Goal: Information Seeking & Learning: Learn about a topic

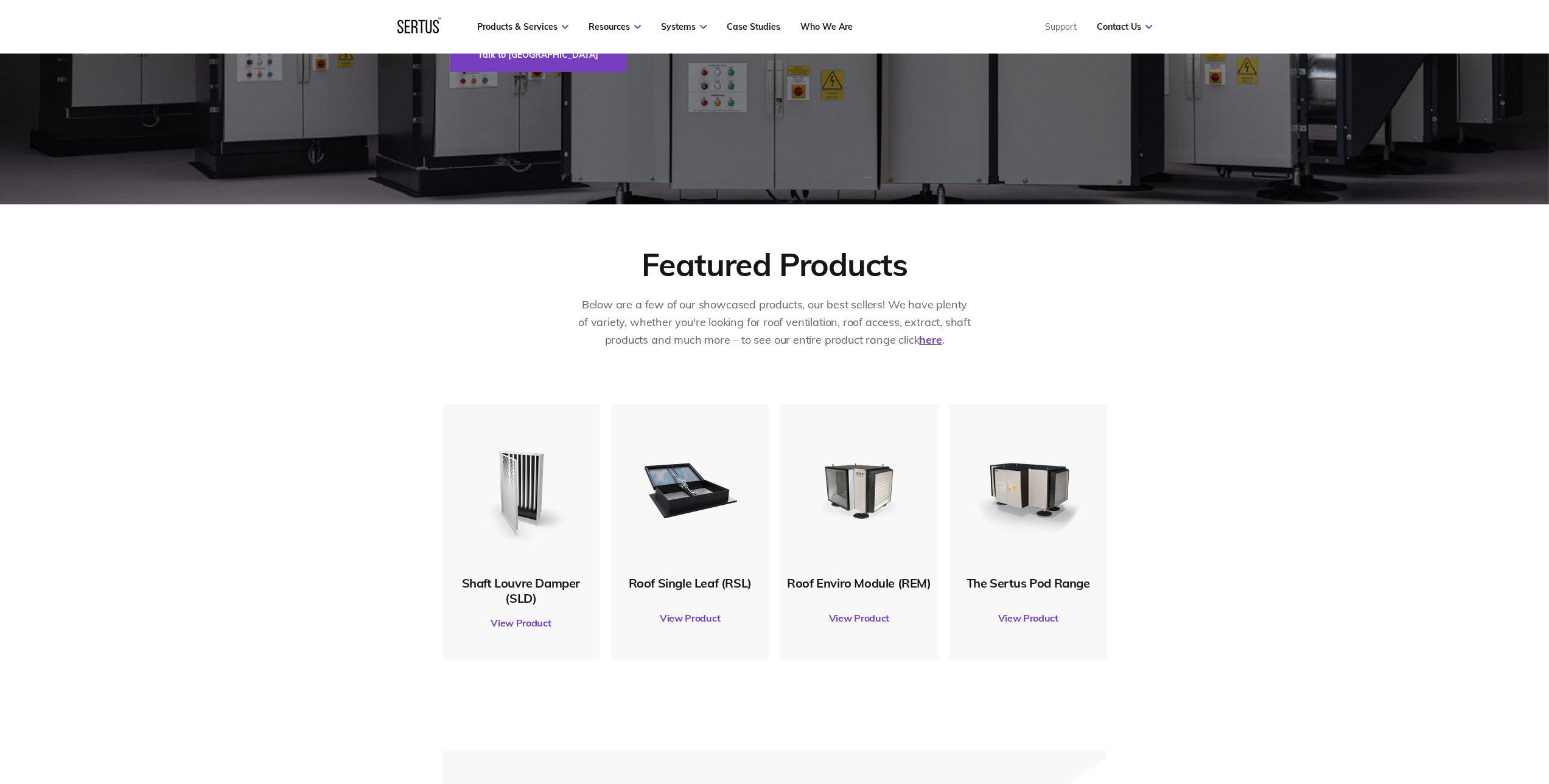
click at [519, 624] on link "View Product" at bounding box center [521, 623] width 145 height 34
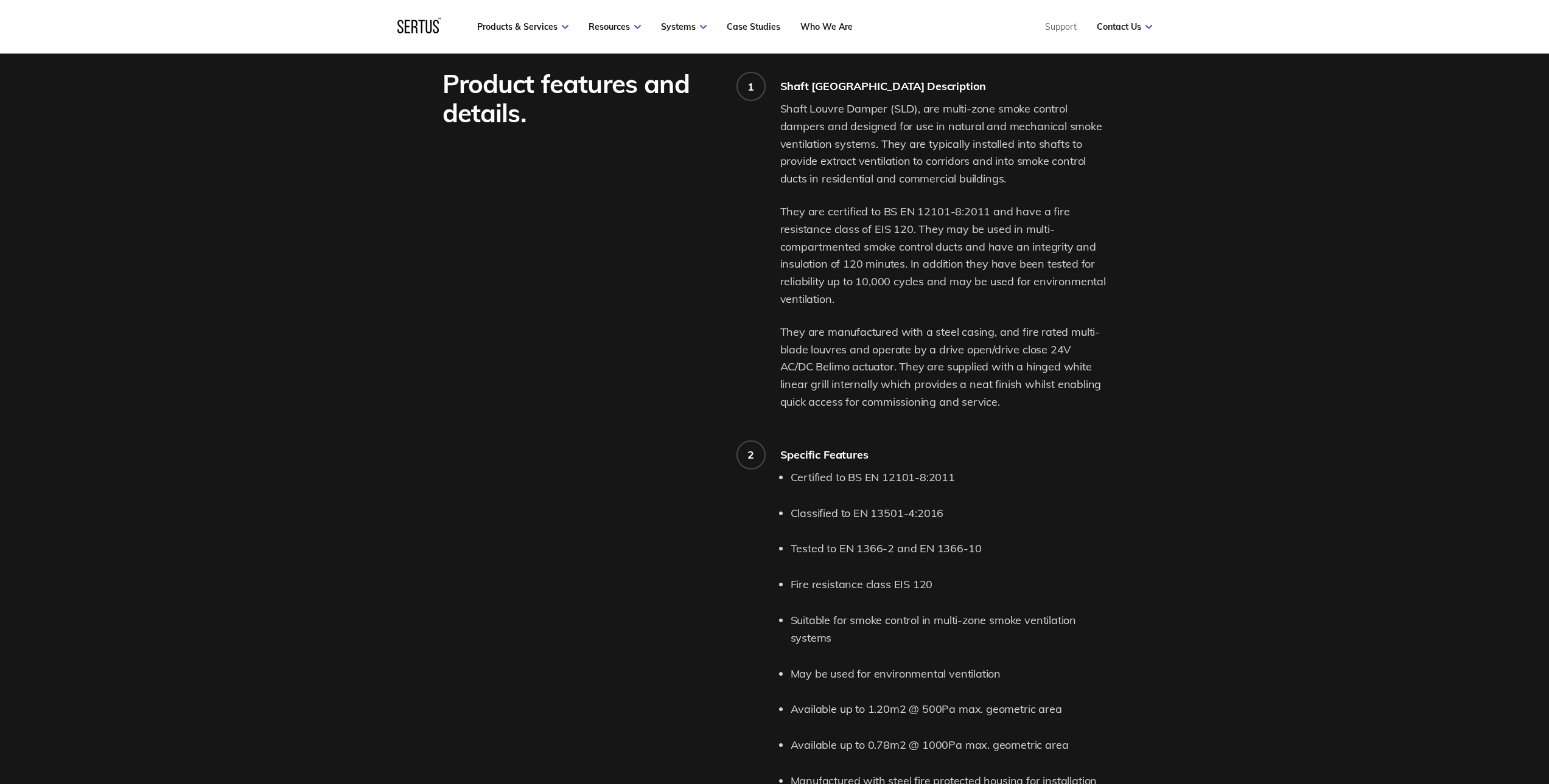
scroll to position [1278, 0]
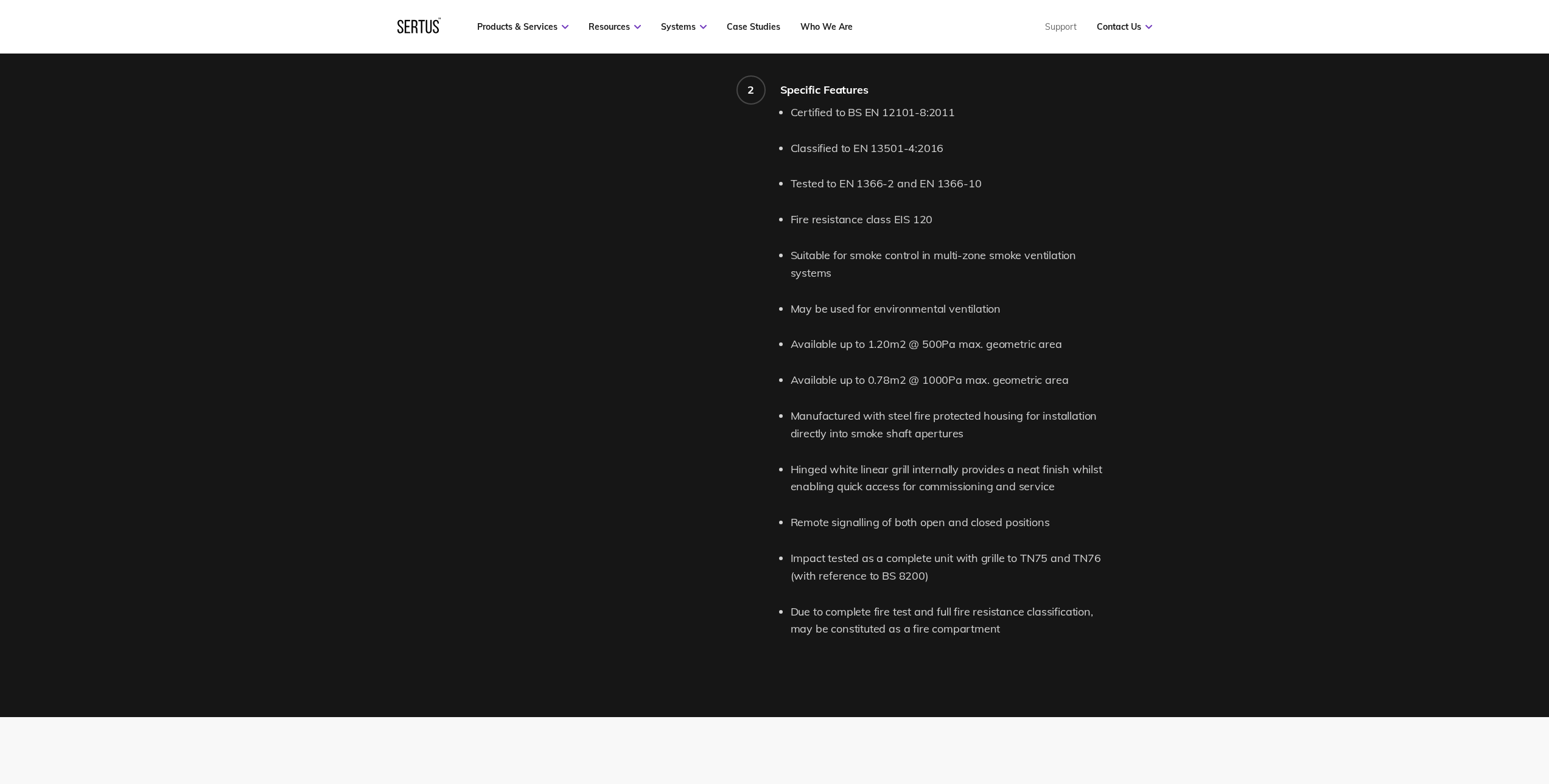
click at [964, 386] on li "Available up to 0.78m2 @ 1000Pa max. geometric area" at bounding box center [949, 380] width 317 height 18
click at [1159, 306] on div "Product features and details. 1 Shaft Louvre Damper Description Shaft Louvre Da…" at bounding box center [774, 173] width 1549 height 1089
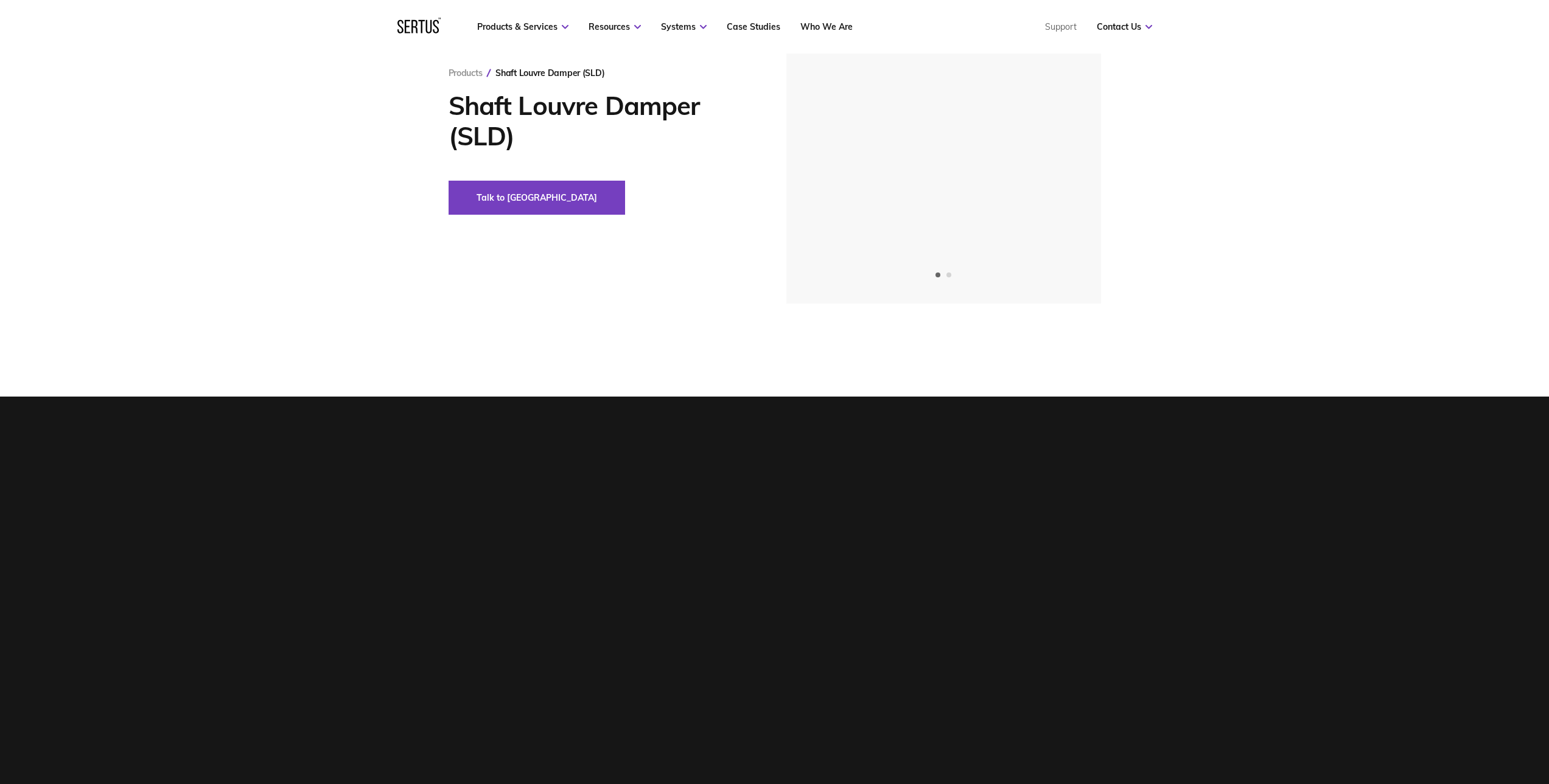
scroll to position [0, 0]
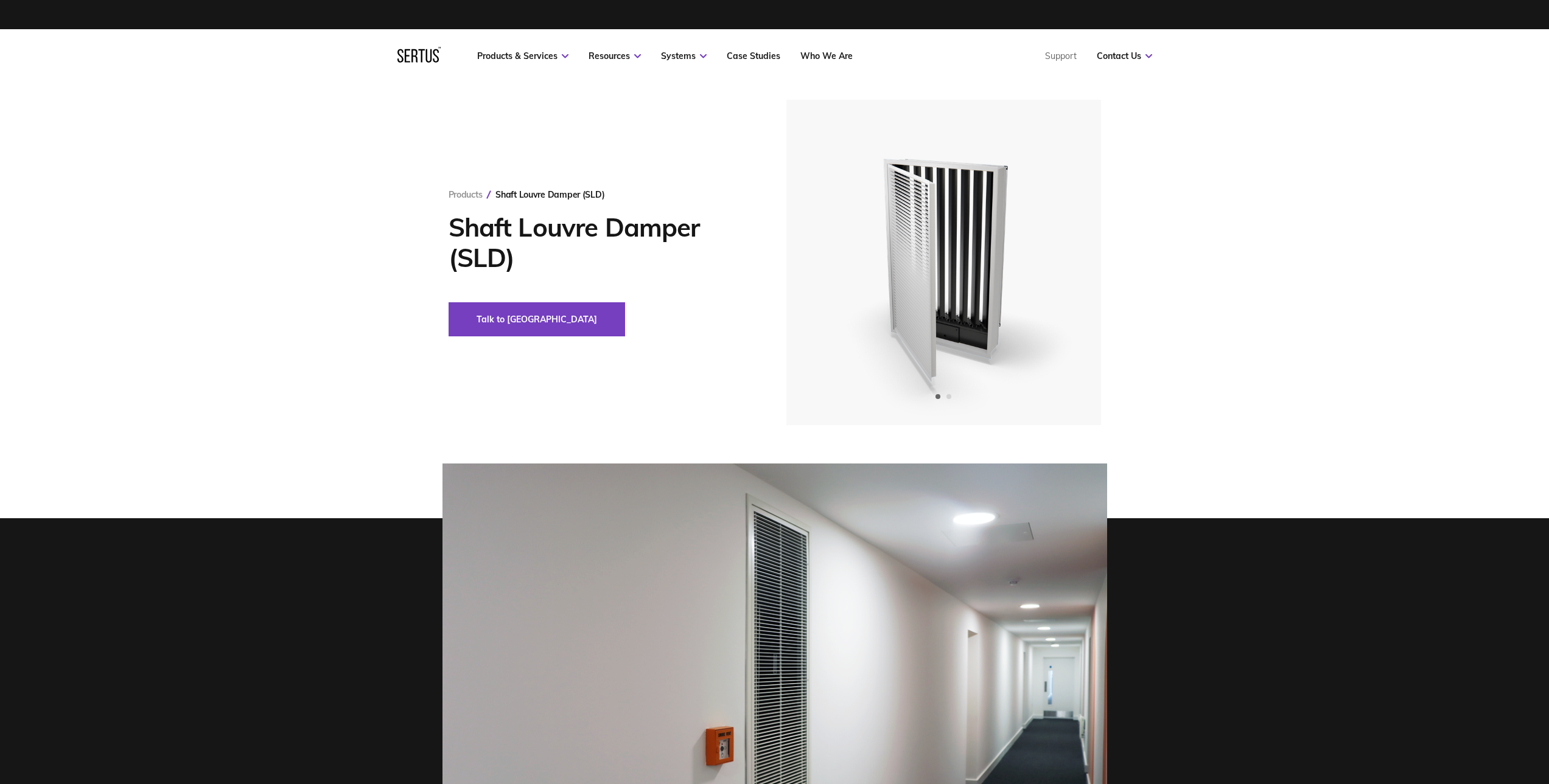
drag, startPoint x: 1176, startPoint y: 416, endPoint x: 1130, endPoint y: 301, distance: 123.9
click at [1130, 301] on div "Products Shaft Louvre Damper (SLD) Shaft Louvre Damper (SLD) Talk to us" at bounding box center [775, 262] width 713 height 325
click at [641, 212] on h1 "Shaft Louvre Damper (SLD)" at bounding box center [599, 242] width 302 height 61
click at [371, 237] on div "Products Shaft Louvre Damper (SLD) Shaft Louvre Damper (SLD) Talk to us" at bounding box center [774, 262] width 1549 height 325
click at [561, 58] on link "Products & Services" at bounding box center [523, 56] width 91 height 11
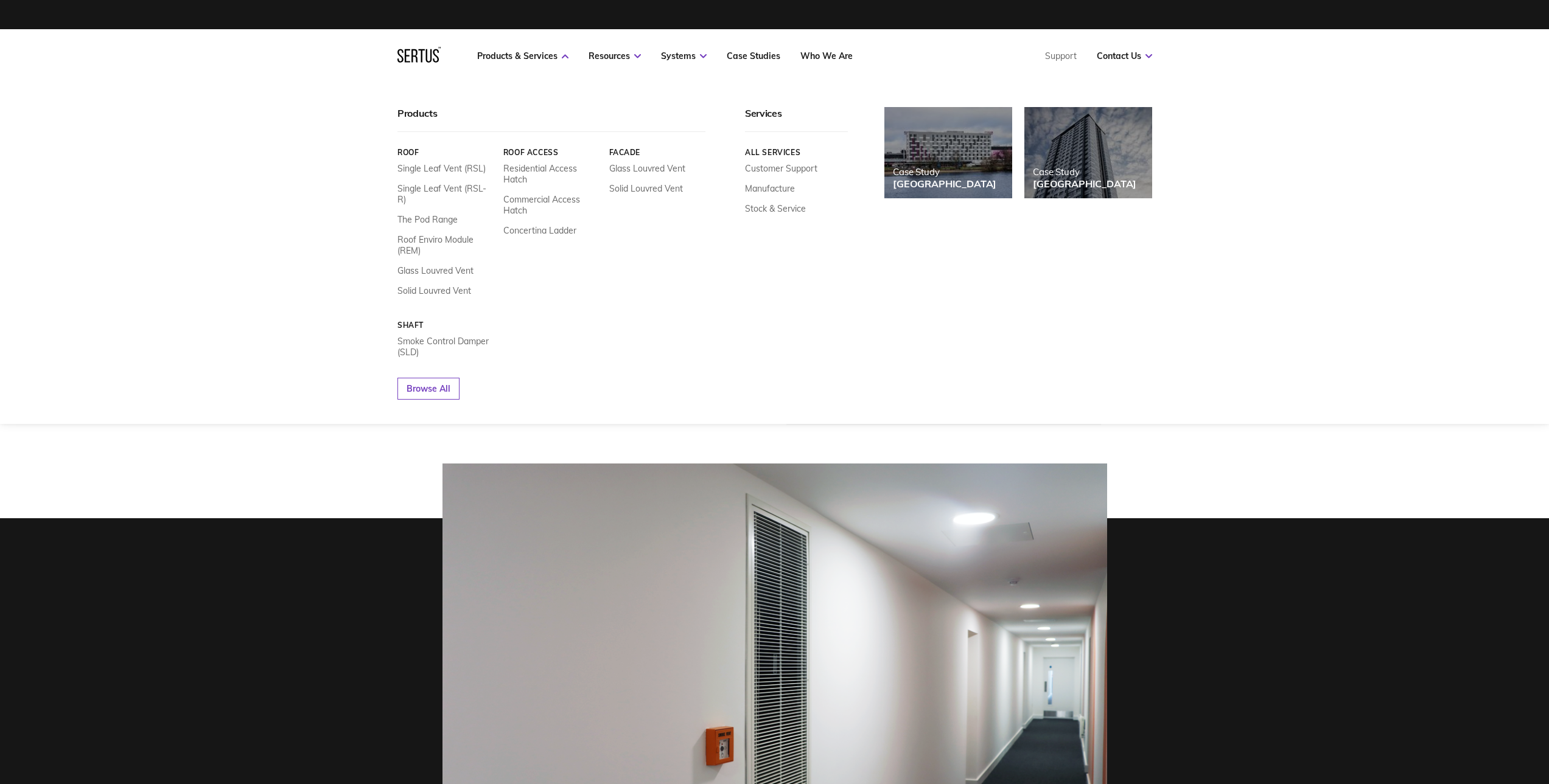
click at [417, 148] on link "Roof" at bounding box center [445, 152] width 97 height 9
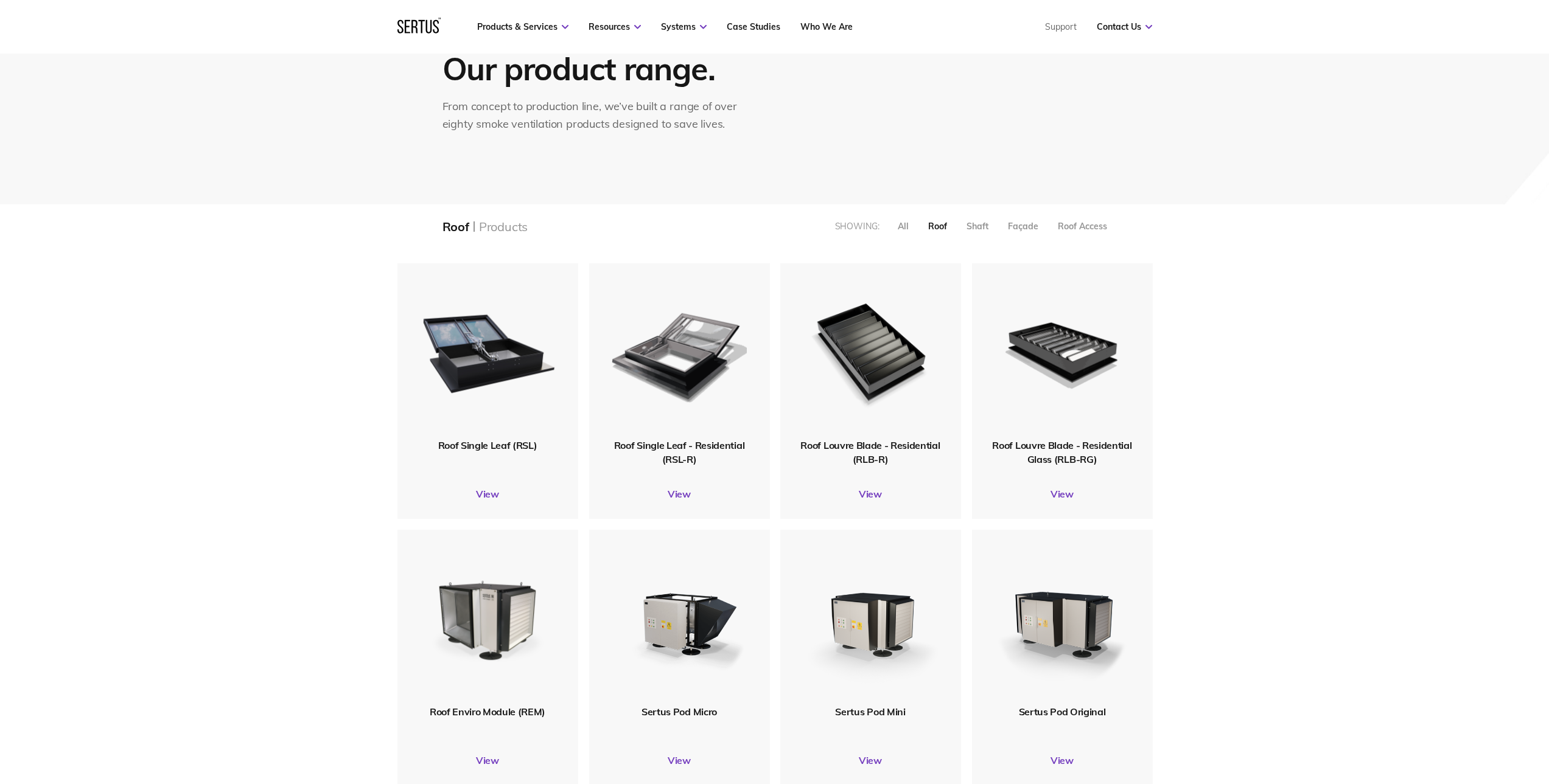
scroll to position [243, 0]
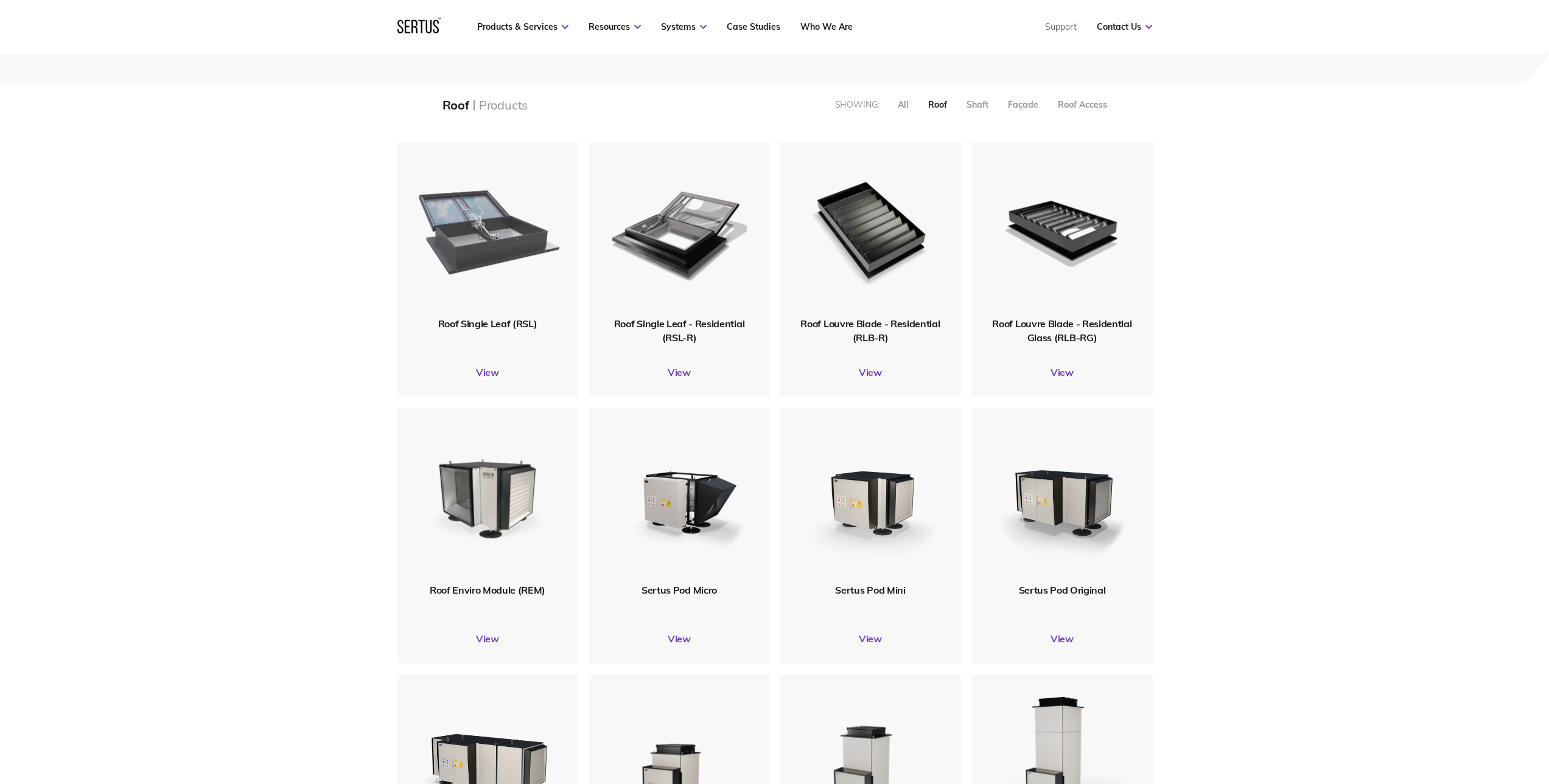
click at [501, 321] on div at bounding box center [487, 229] width 194 height 188
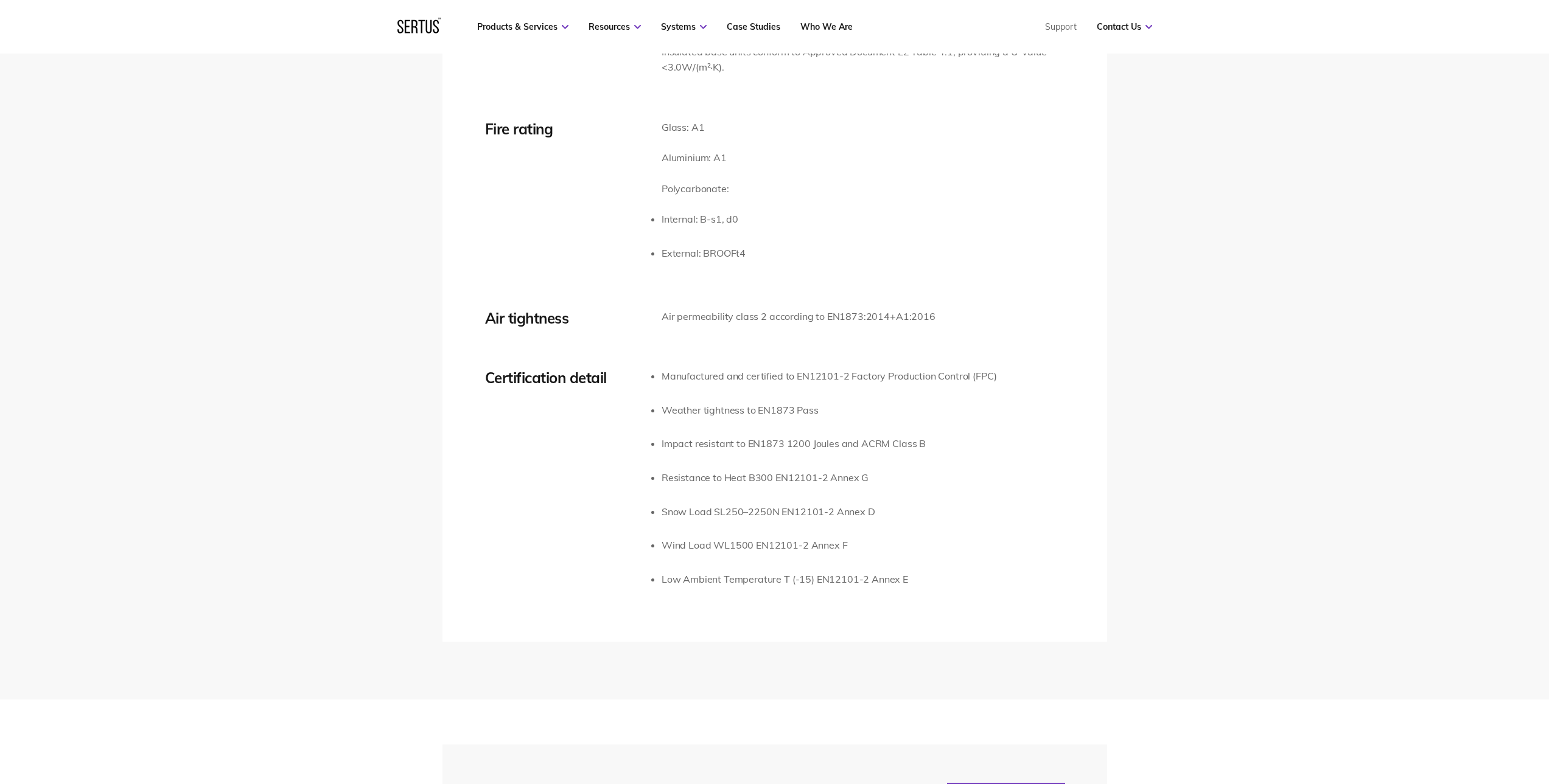
scroll to position [2129, 0]
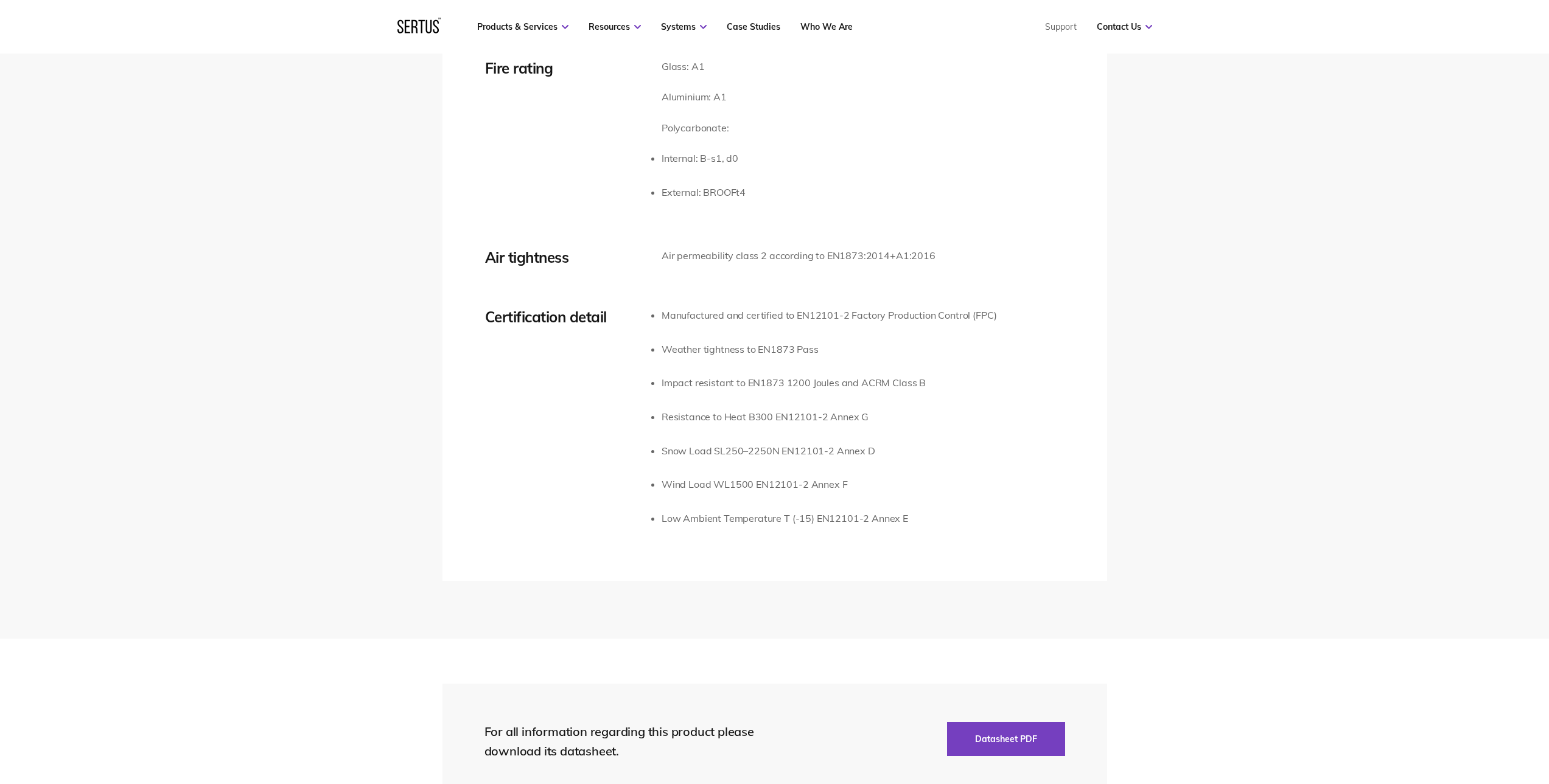
click at [1156, 329] on div "Tech Specs Videos Downloads FAQs Thermal transmission See U-Value Performance d…" at bounding box center [774, 192] width 1549 height 895
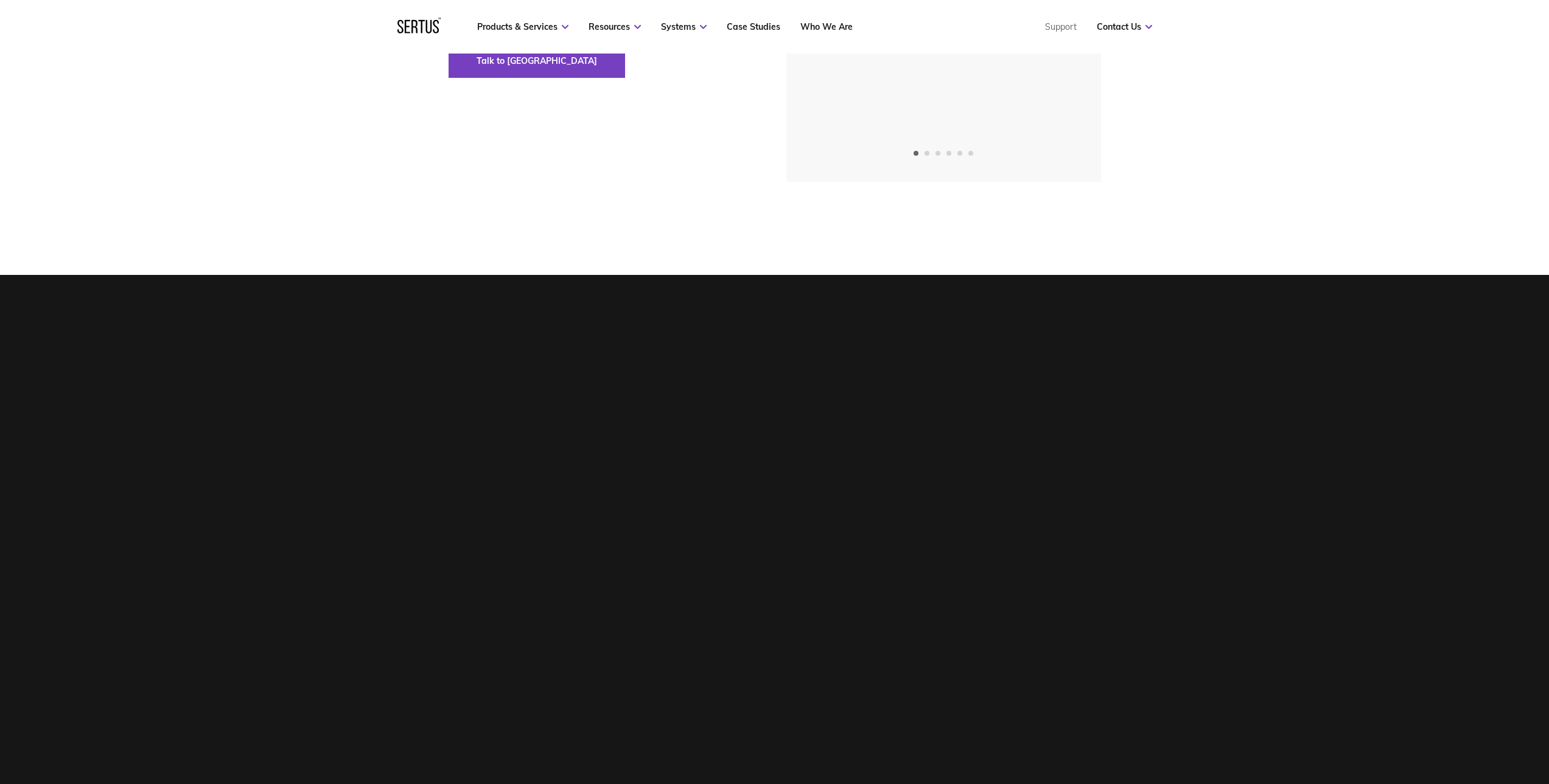
scroll to position [0, 0]
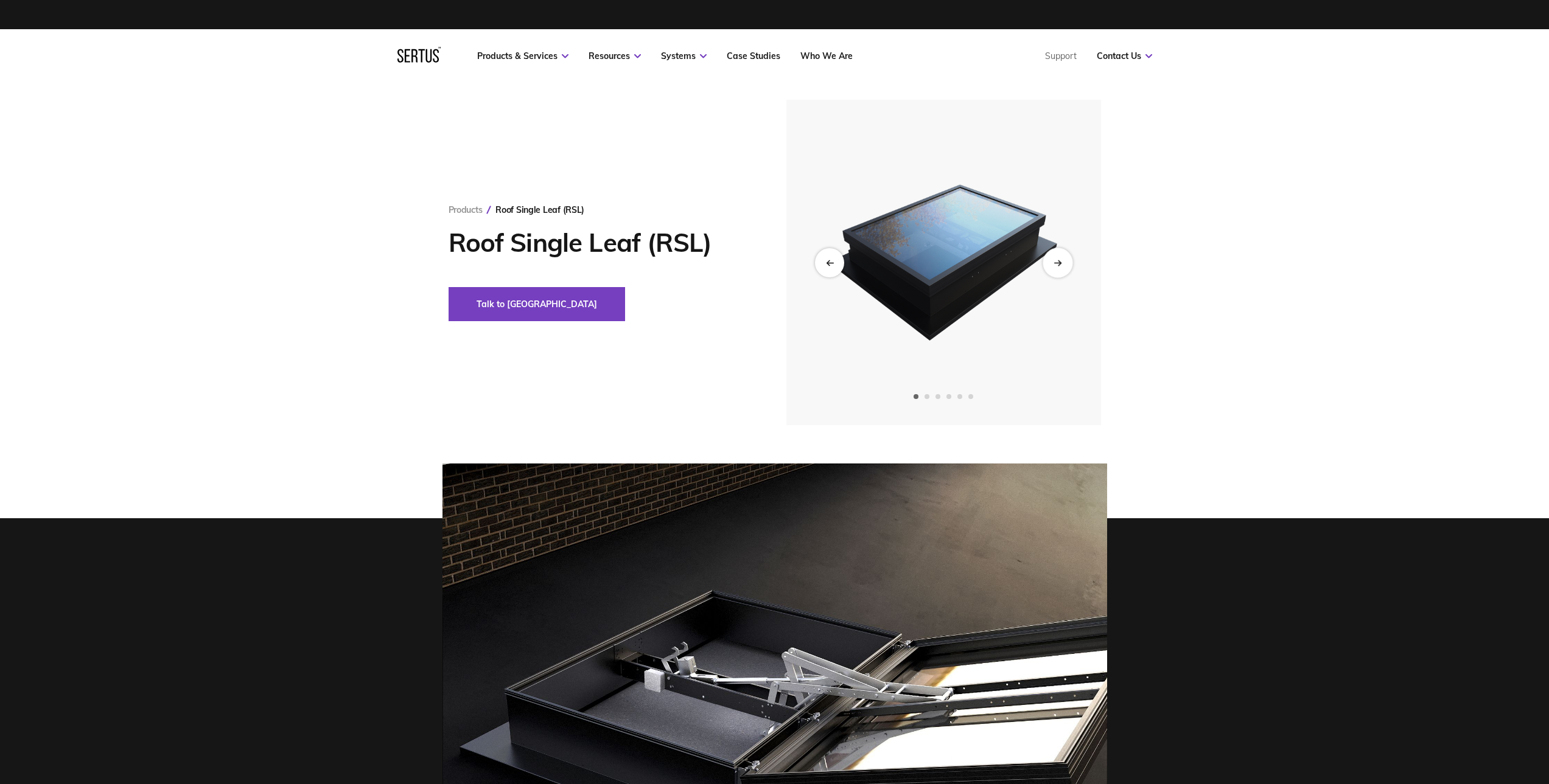
click at [1071, 263] on div "Next slide" at bounding box center [1057, 262] width 30 height 30
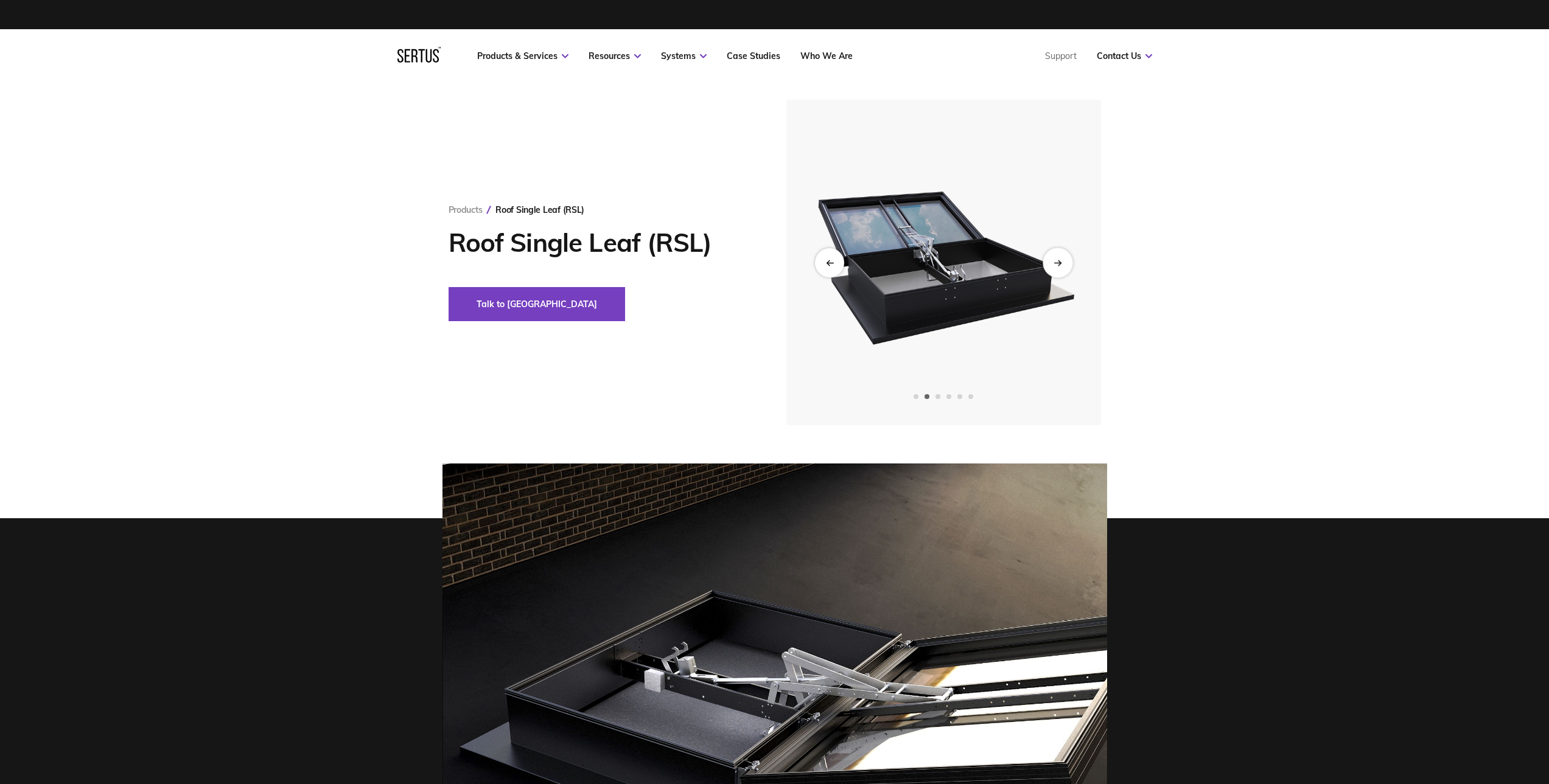
click at [1071, 263] on div "Next slide" at bounding box center [1057, 262] width 30 height 30
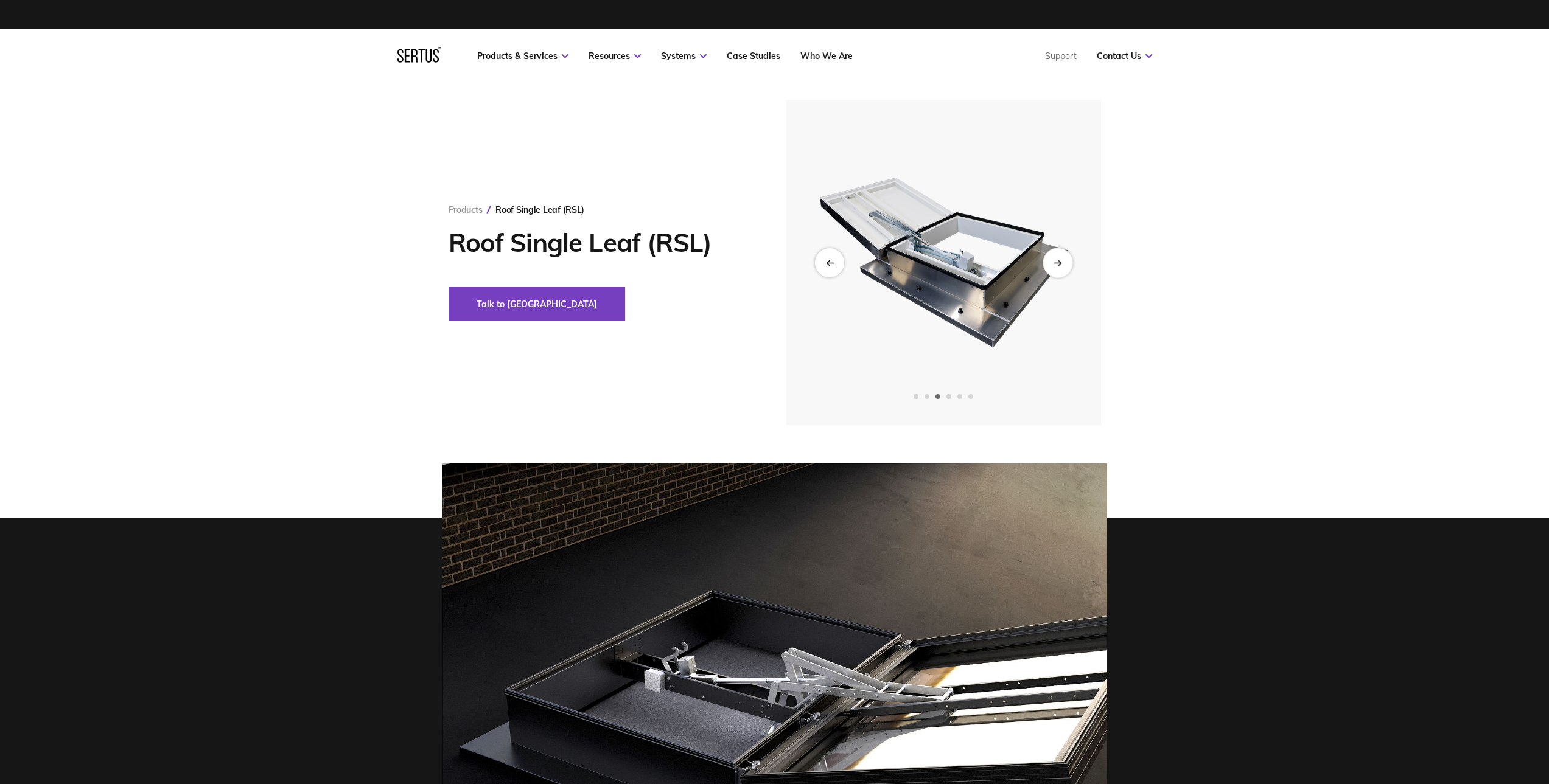
click at [1071, 263] on div "Next slide" at bounding box center [1057, 262] width 30 height 30
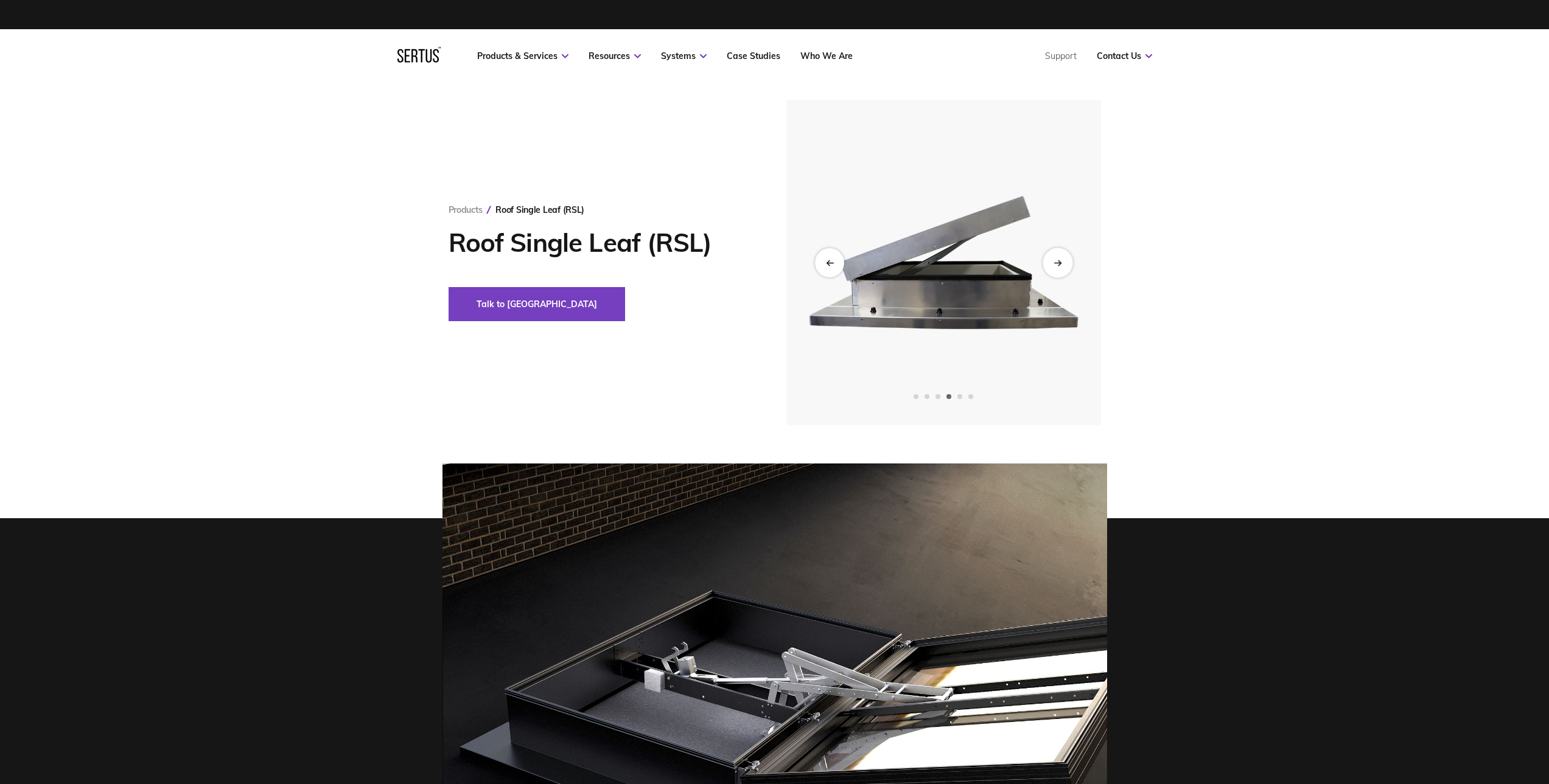
click at [1071, 263] on div "Next slide" at bounding box center [1057, 262] width 30 height 30
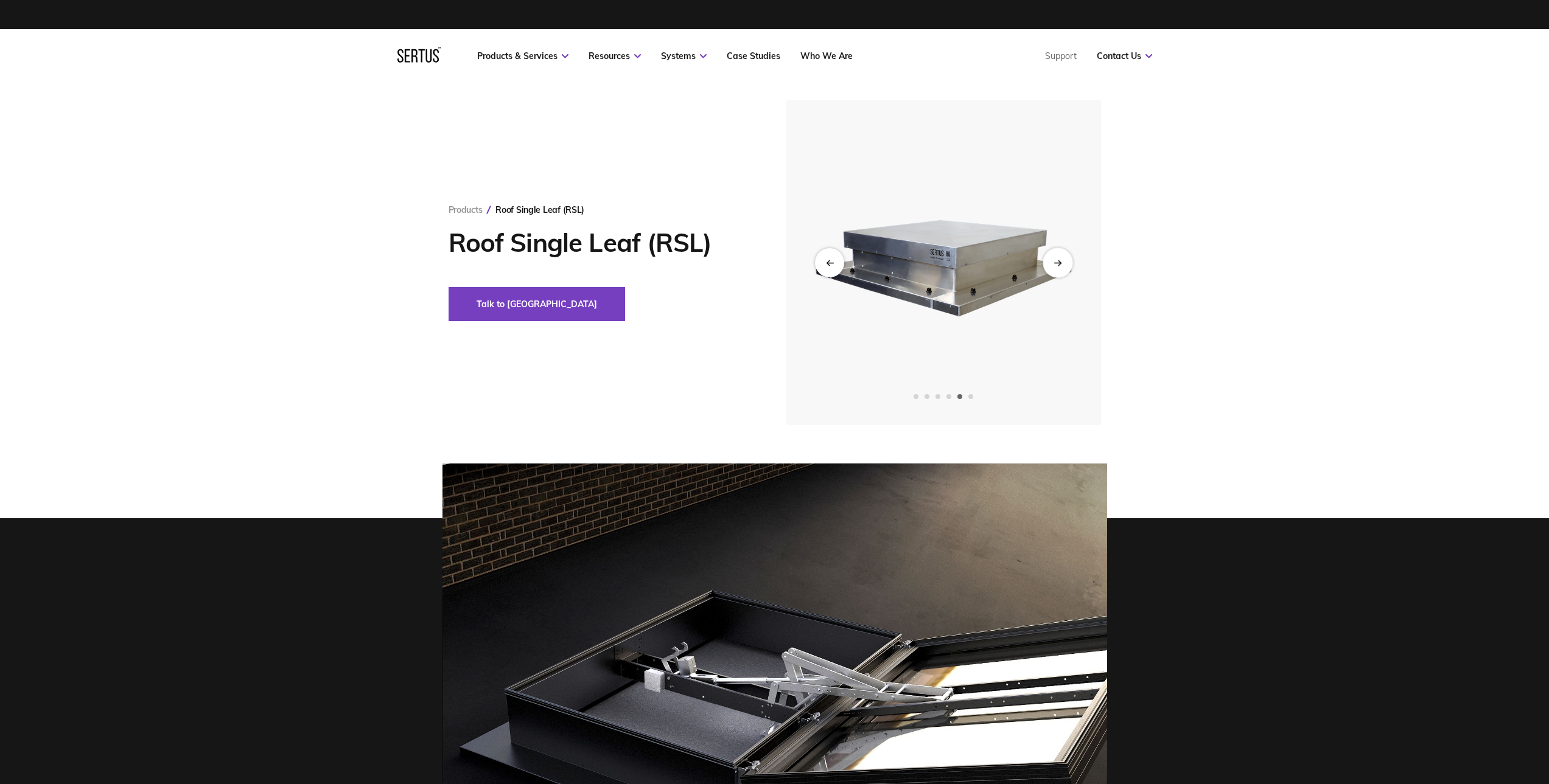
click at [1071, 263] on div "Next slide" at bounding box center [1057, 262] width 30 height 30
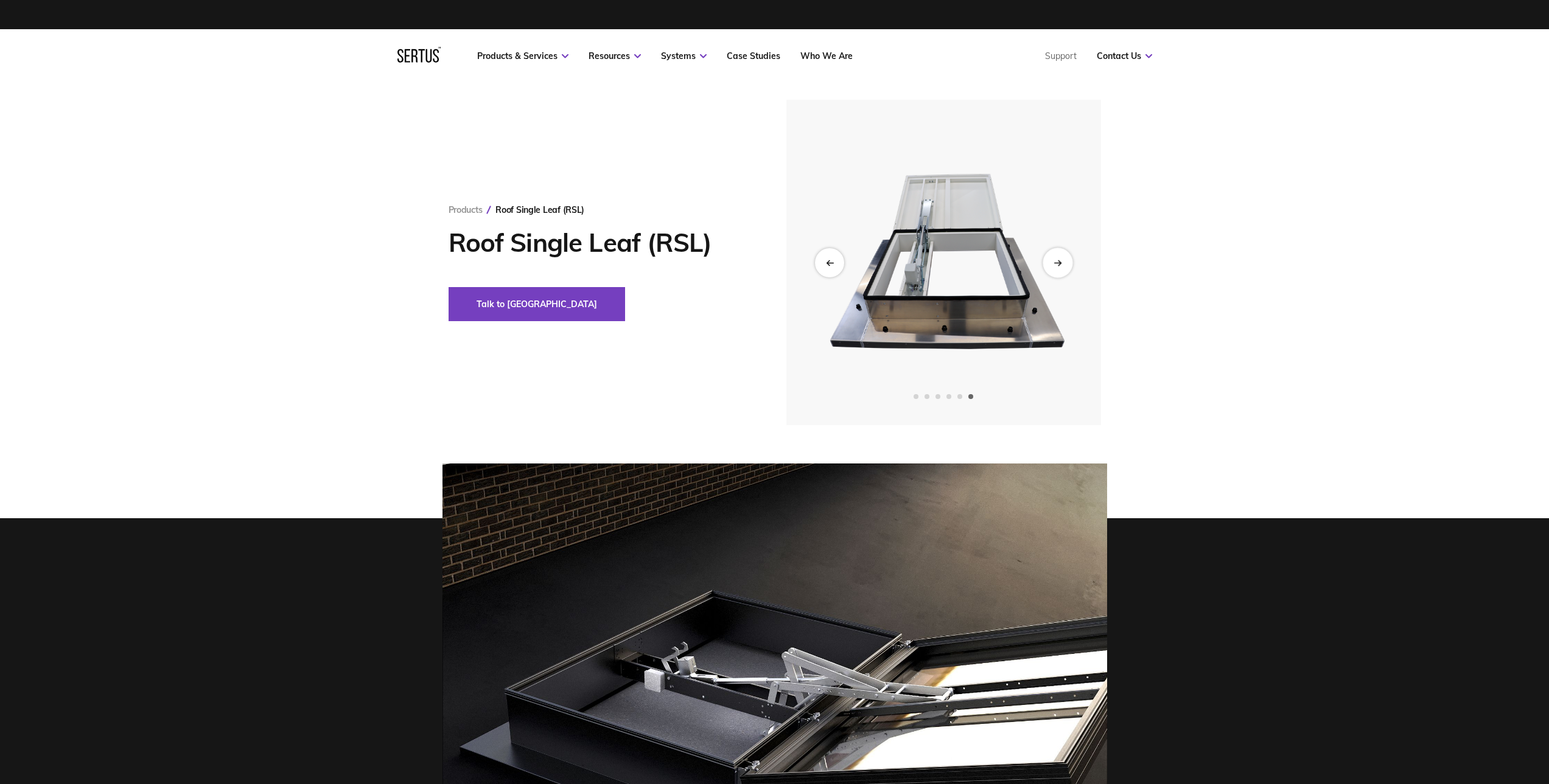
click at [1071, 263] on div "Next slide" at bounding box center [1057, 262] width 30 height 30
click at [1066, 258] on div "Next slide" at bounding box center [1057, 262] width 30 height 30
